Goal: Information Seeking & Learning: Learn about a topic

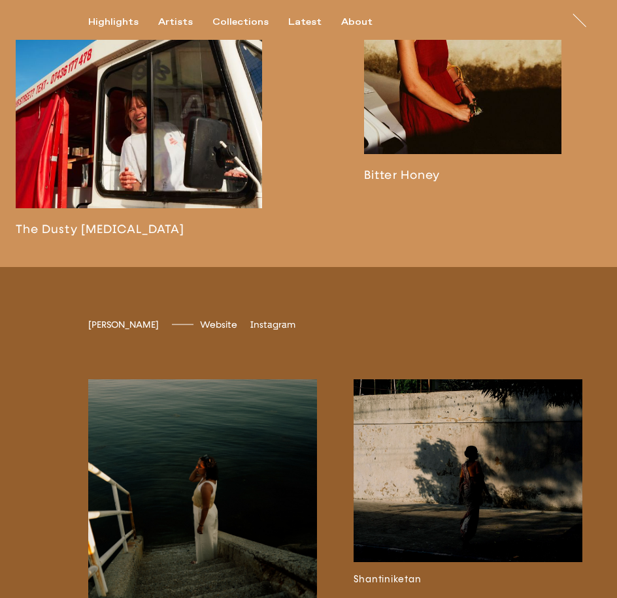
scroll to position [1767, 0]
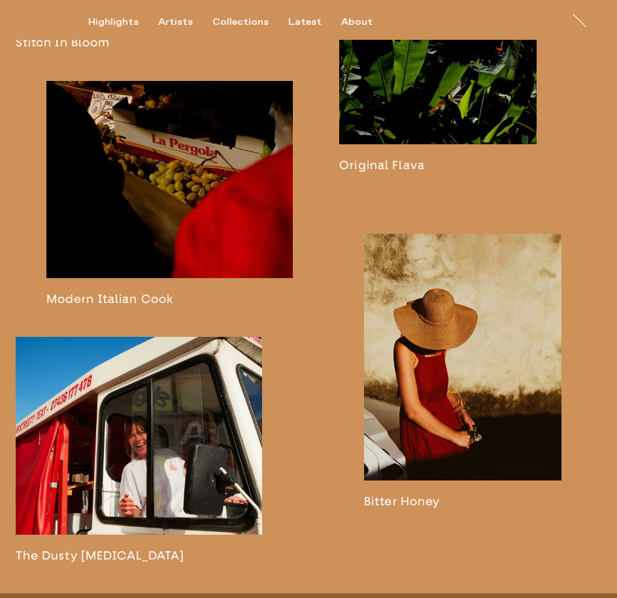
click at [161, 28] on div "Highlights Artists Collections Latest About" at bounding box center [240, 28] width 304 height 24
click at [344, 26] on div "About" at bounding box center [356, 22] width 31 height 12
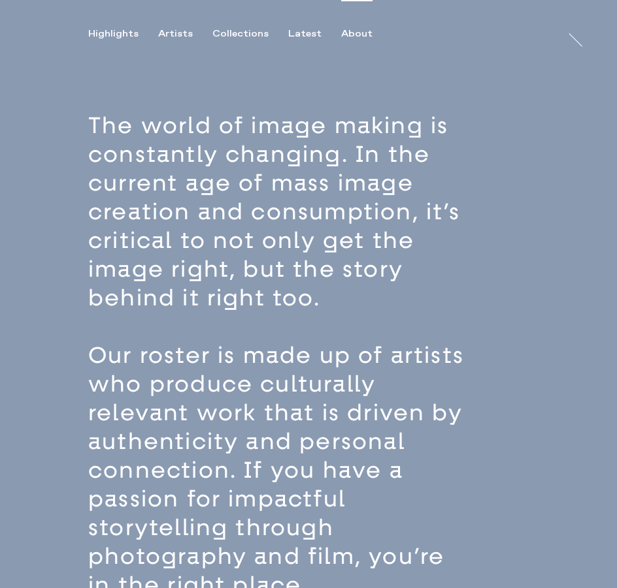
click at [346, 26] on div "Highlights Artists Collections Latest About At At [PERSON_NAME]" at bounding box center [308, 56] width 617 height 112
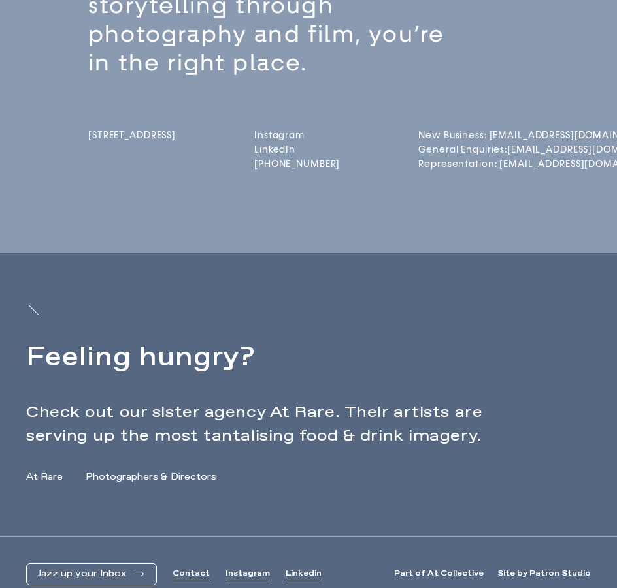
scroll to position [196, 0]
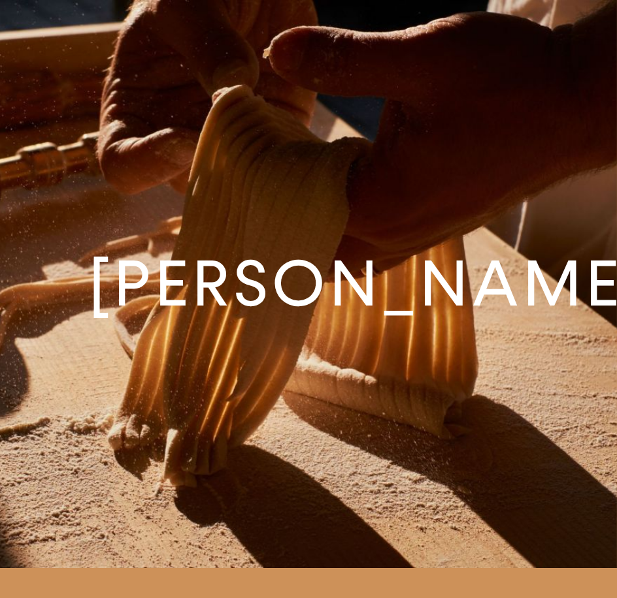
click at [266, 253] on h1 "[PERSON_NAME]" at bounding box center [368, 284] width 560 height 63
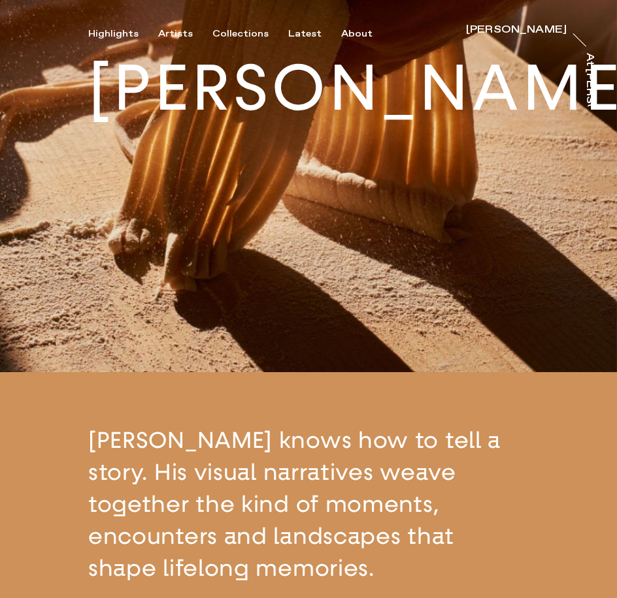
scroll to position [392, 0]
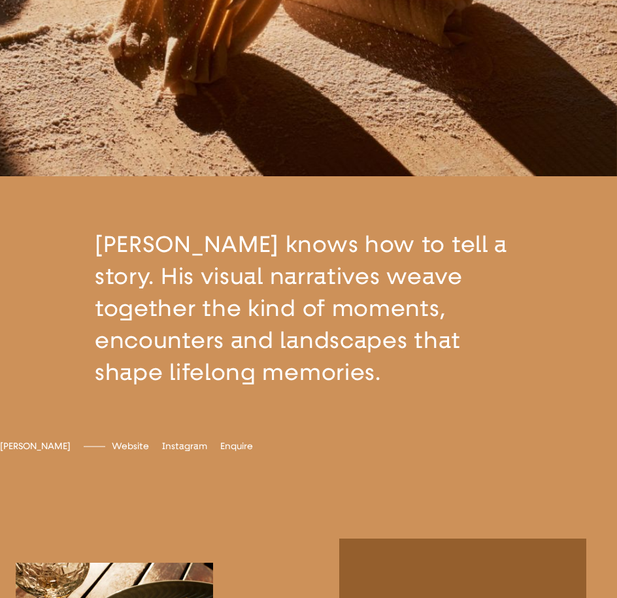
click at [180, 384] on button "button" at bounding box center [308, 308] width 617 height 265
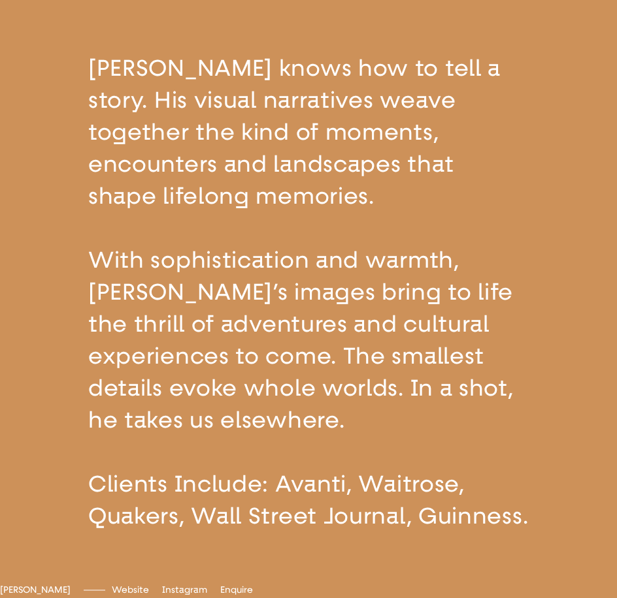
scroll to position [503, 0]
